Goal: Find specific page/section: Find specific page/section

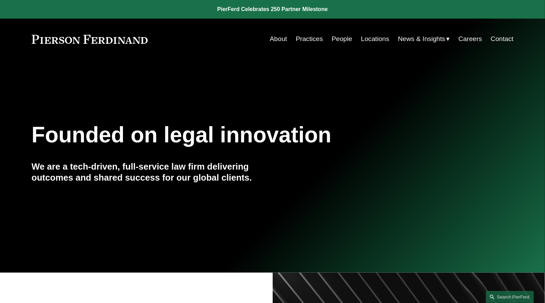
click at [344, 42] on link "People" at bounding box center [342, 38] width 21 height 13
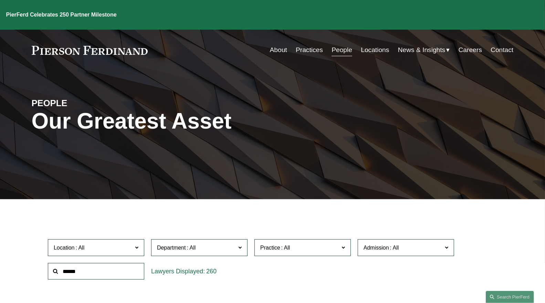
click at [270, 249] on span "Practice" at bounding box center [270, 248] width 20 height 6
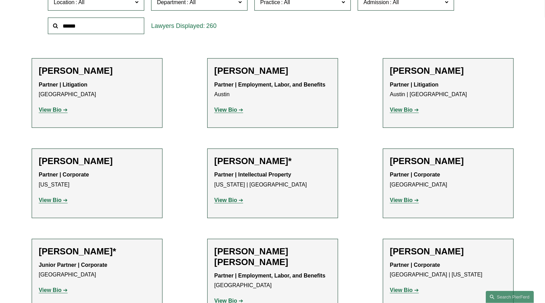
scroll to position [243, 0]
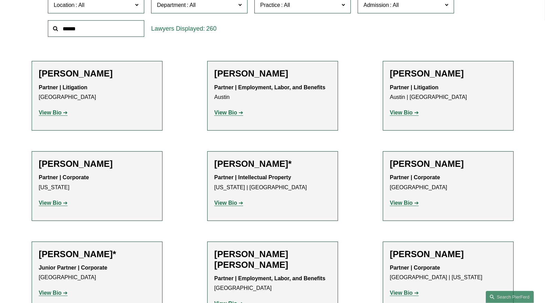
drag, startPoint x: 351, startPoint y: 16, endPoint x: 350, endPoint y: 28, distance: 12.1
click at [350, 17] on div "Practice All Antitrust Counseling Appellate Arbitration and Mediation Banking a…" at bounding box center [302, 5] width 103 height 24
click at [0, 0] on link "Class Action Defense" at bounding box center [0, 0] width 0 height 0
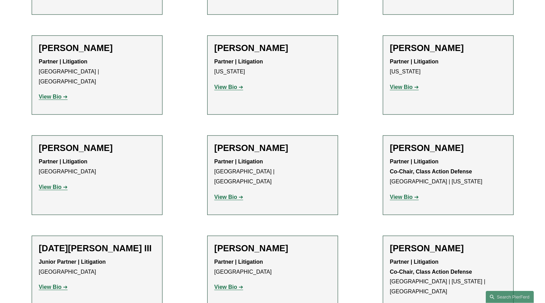
scroll to position [479, 0]
